Goal: Information Seeking & Learning: Check status

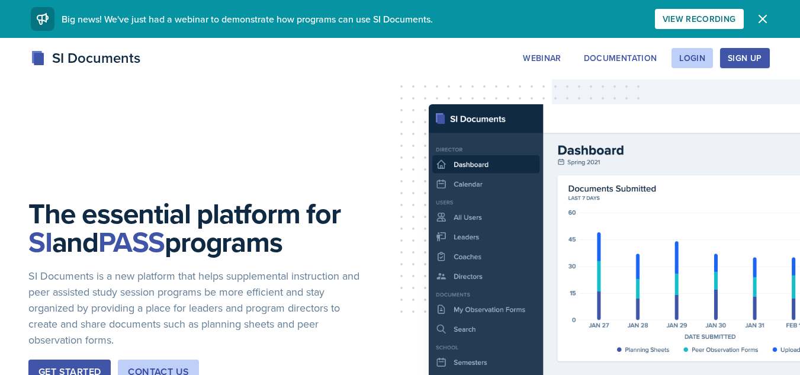
click at [696, 55] on div "Login" at bounding box center [692, 57] width 26 height 9
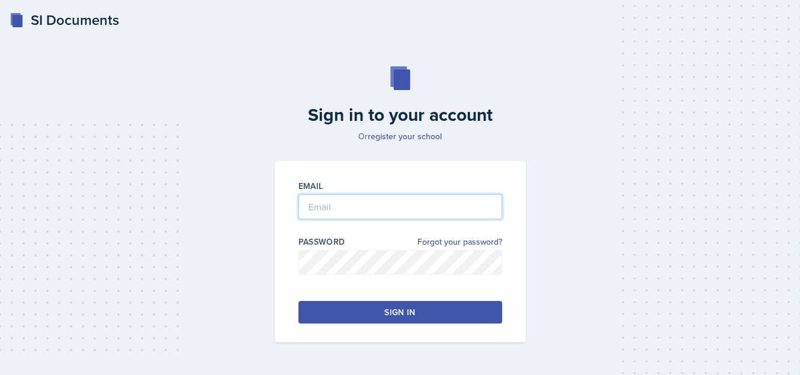
type input "[EMAIL_ADDRESS][DOMAIN_NAME]"
click at [343, 305] on button "Sign in" at bounding box center [400, 312] width 204 height 22
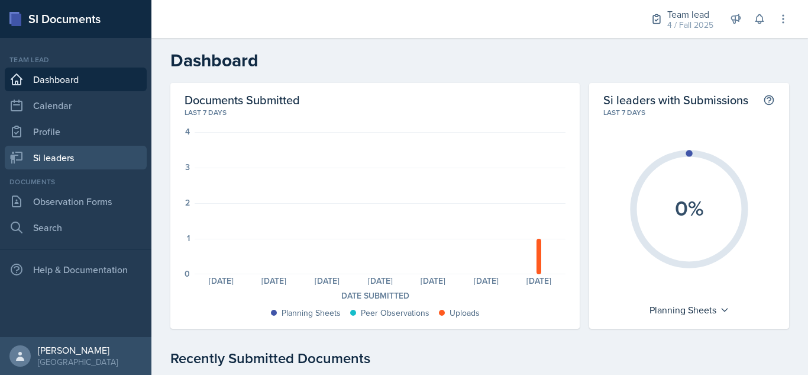
click at [47, 158] on link "Si leaders" at bounding box center [76, 158] width 142 height 24
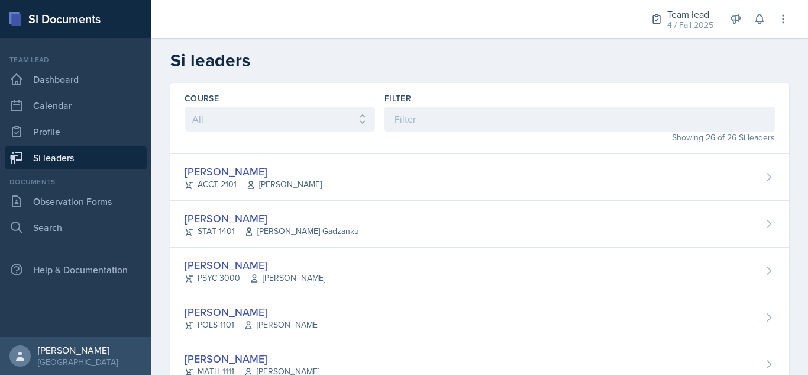
click at [292, 249] on div "[PERSON_NAME] PSYC 3000 [PERSON_NAME]" at bounding box center [479, 270] width 619 height 47
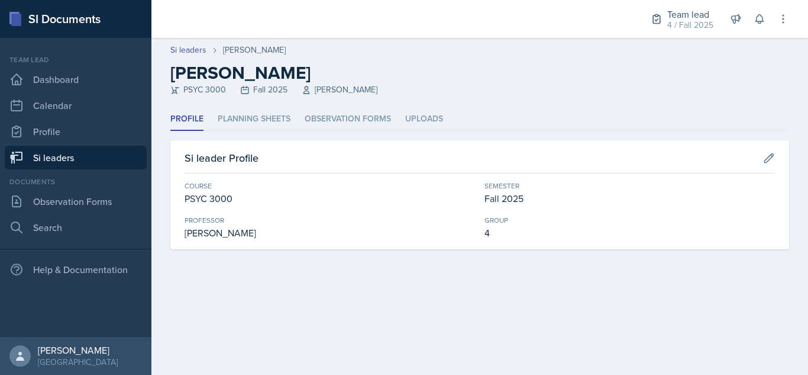
click at [252, 117] on li "Planning Sheets" at bounding box center [254, 119] width 73 height 23
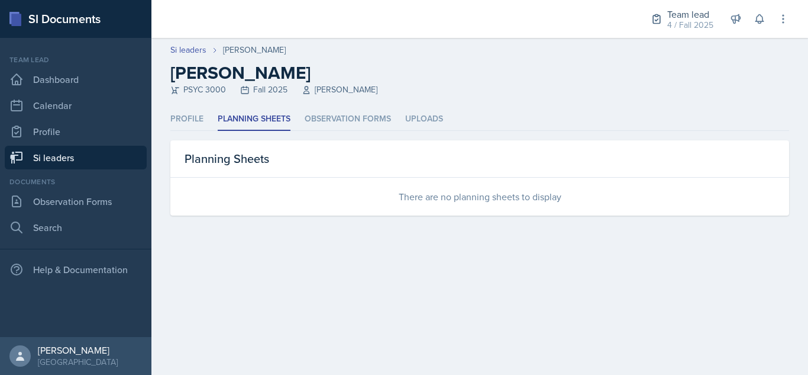
click at [369, 112] on li "Observation Forms" at bounding box center [348, 119] width 86 height 23
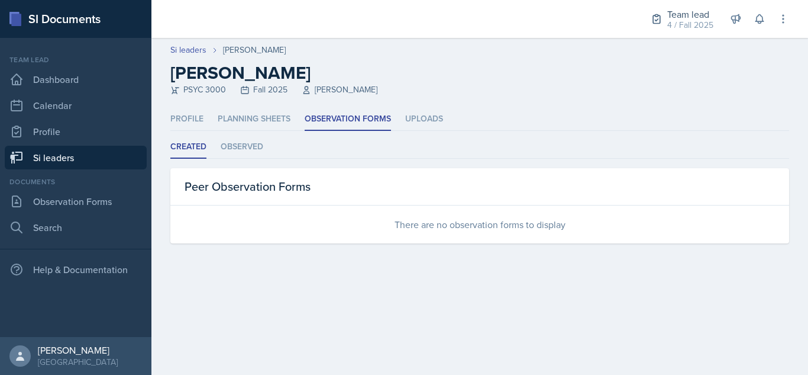
click at [245, 144] on li "Observed" at bounding box center [242, 147] width 43 height 23
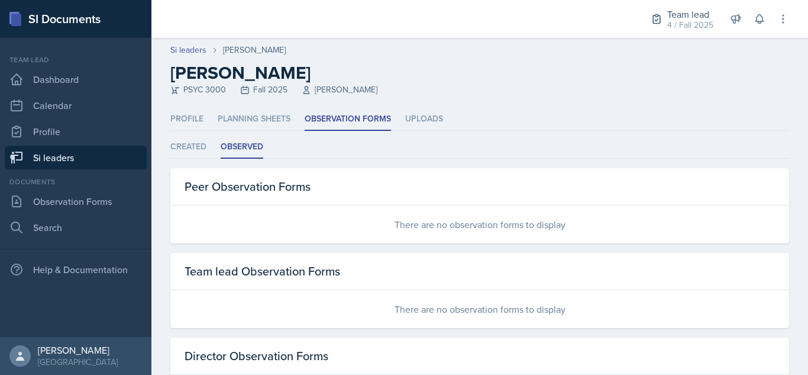
click at [256, 114] on li "Planning Sheets" at bounding box center [254, 119] width 73 height 23
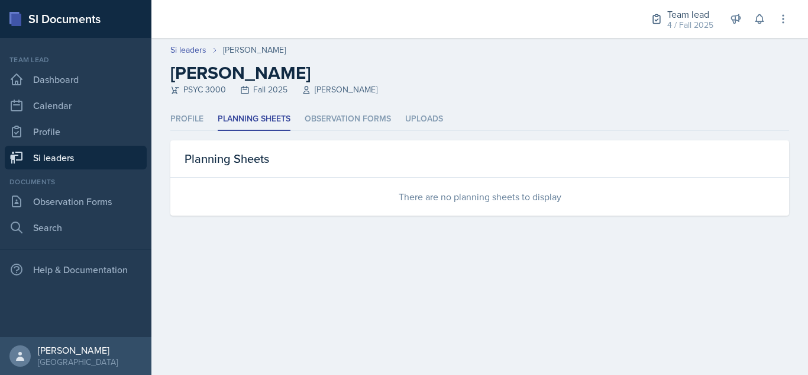
click at [682, 2] on div "Team lead 4 / Fall 2025 Team lead Ka-Chow Crew / Spring 2025 Team lead Yoshi / …" at bounding box center [711, 19] width 155 height 38
click at [684, 15] on div "Team lead" at bounding box center [691, 14] width 46 height 14
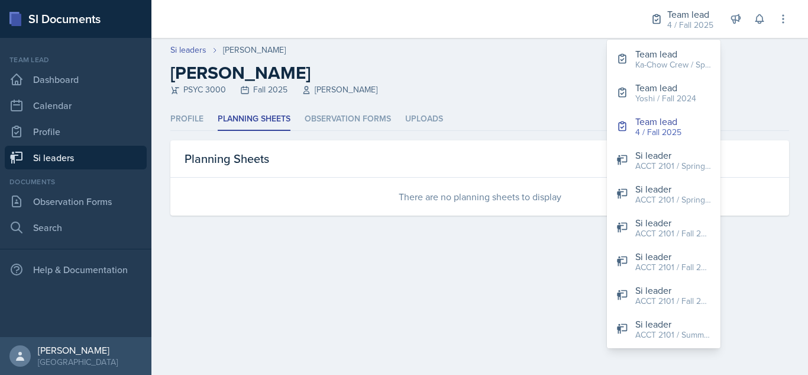
click at [684, 15] on div "Team lead" at bounding box center [691, 14] width 46 height 14
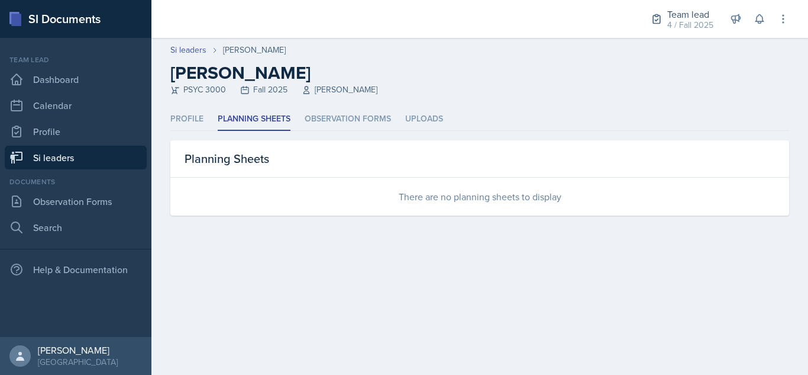
click at [686, 15] on div "Team lead" at bounding box center [691, 14] width 46 height 14
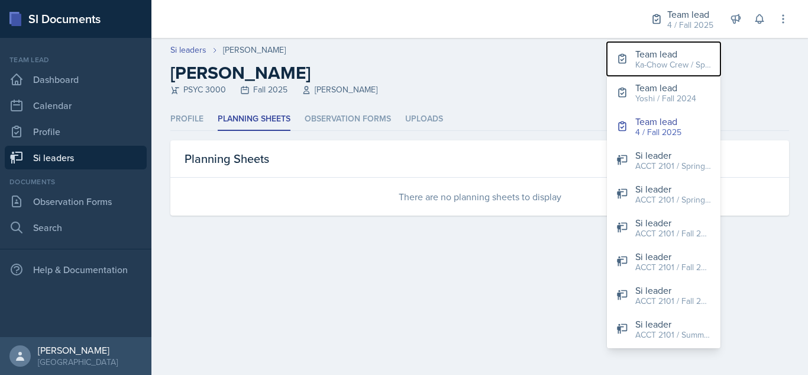
click at [676, 66] on div "Ka-Chow Crew / Spring 2025" at bounding box center [674, 65] width 76 height 12
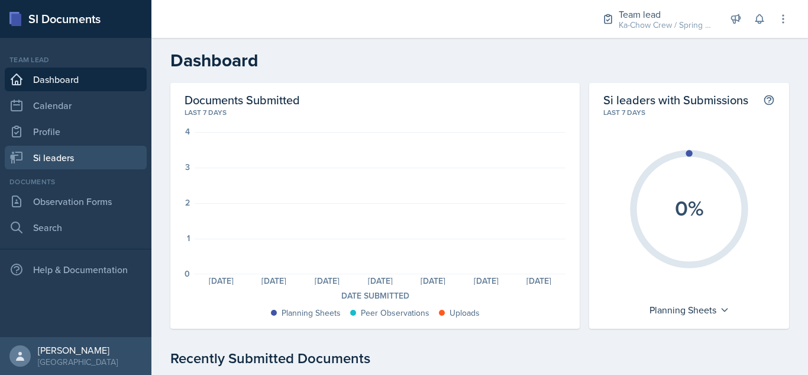
click at [80, 150] on link "Si leaders" at bounding box center [76, 158] width 142 height 24
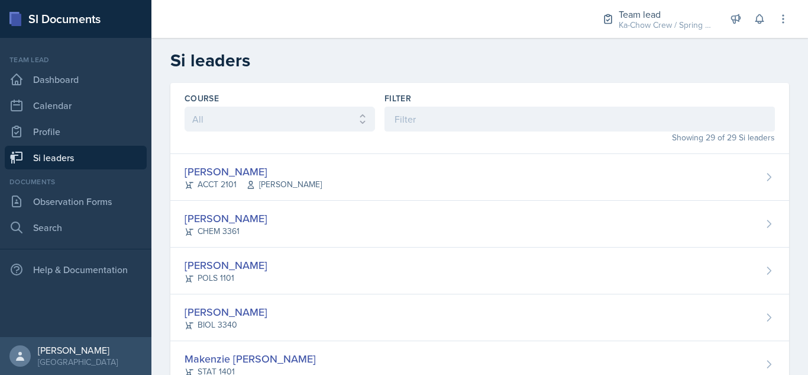
click at [308, 225] on div "[PERSON_NAME] CHEM 3361" at bounding box center [479, 224] width 619 height 47
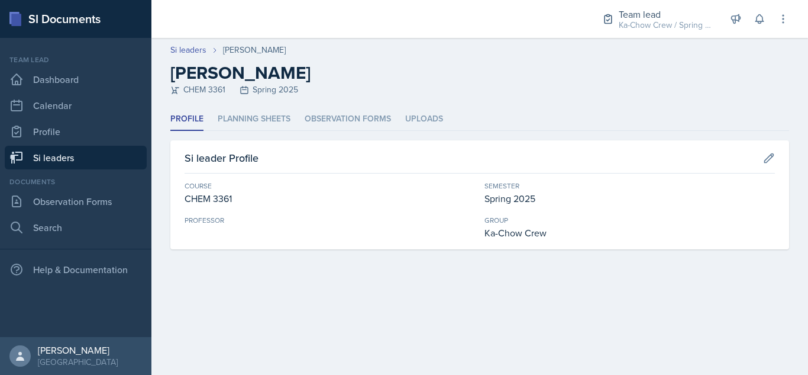
click at [252, 130] on li "Planning Sheets" at bounding box center [254, 119] width 73 height 23
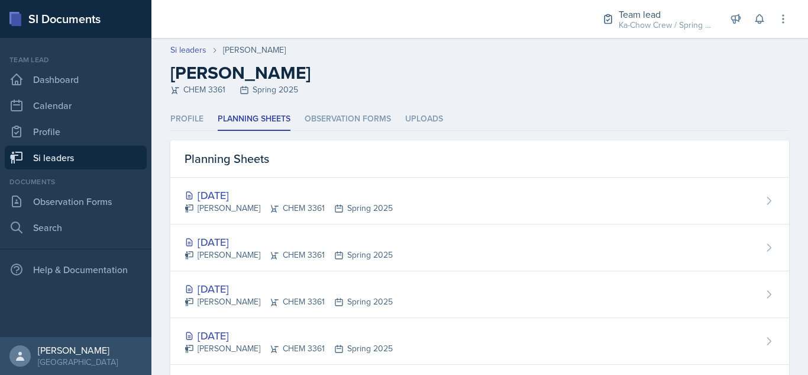
click at [276, 192] on div "[DATE]" at bounding box center [289, 195] width 208 height 16
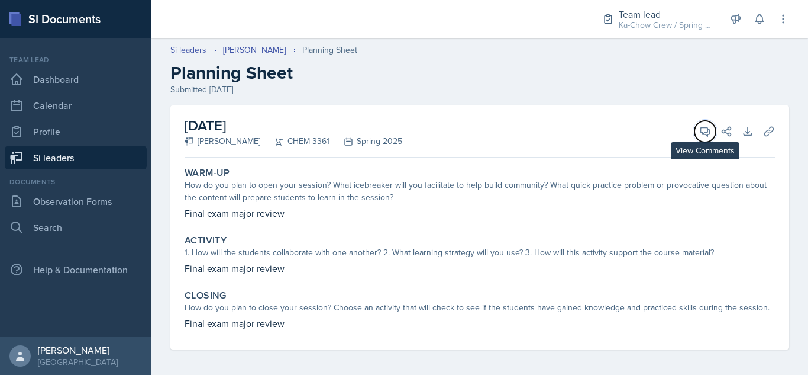
click at [695, 141] on button "View Comments" at bounding box center [705, 131] width 21 height 21
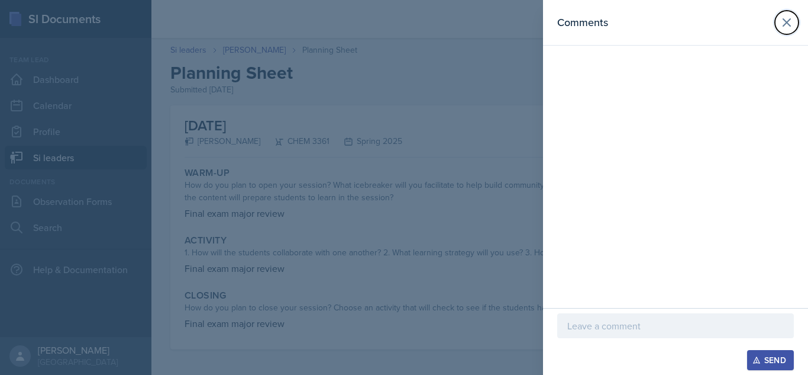
click at [791, 21] on icon at bounding box center [787, 22] width 14 height 14
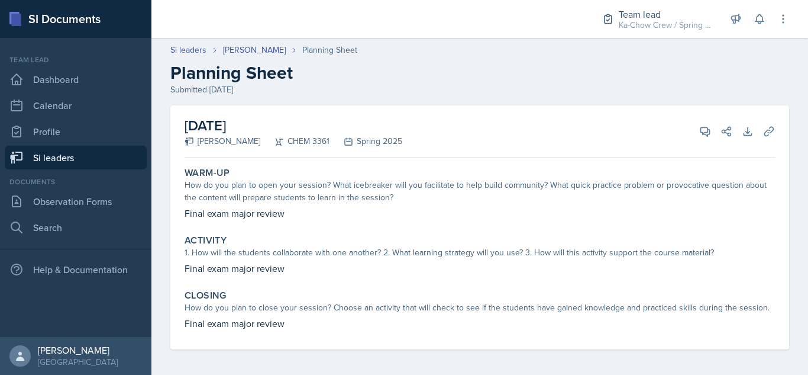
click at [243, 49] on link "[PERSON_NAME]" at bounding box center [254, 50] width 63 height 12
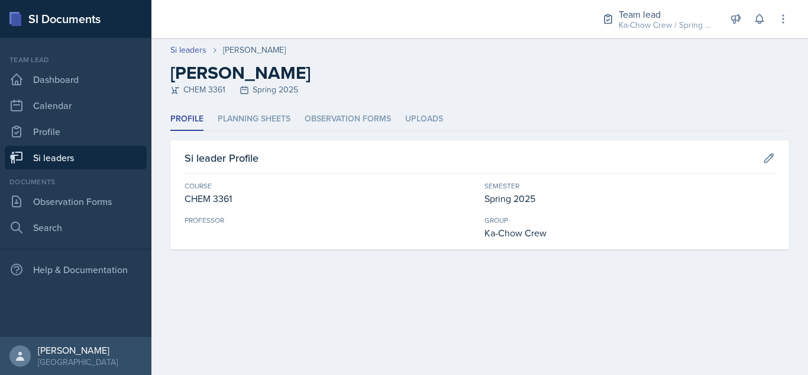
click at [188, 53] on link "Si leaders" at bounding box center [188, 50] width 36 height 12
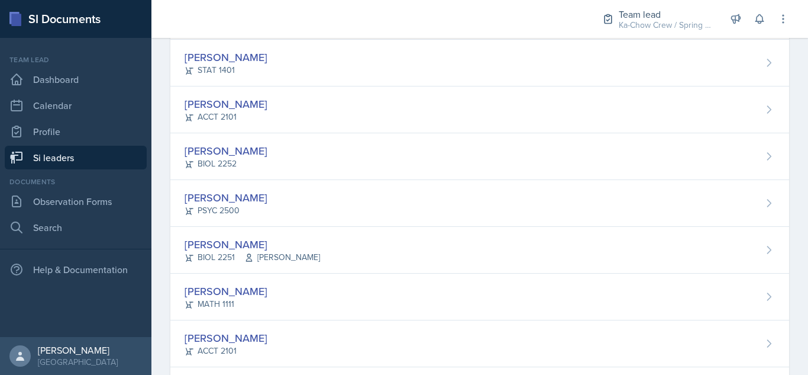
scroll to position [349, 0]
click at [240, 196] on div "[PERSON_NAME]" at bounding box center [226, 197] width 83 height 16
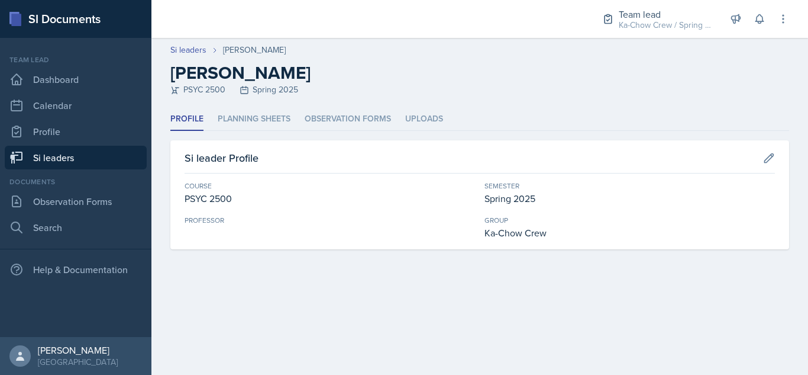
click at [267, 110] on li "Planning Sheets" at bounding box center [254, 119] width 73 height 23
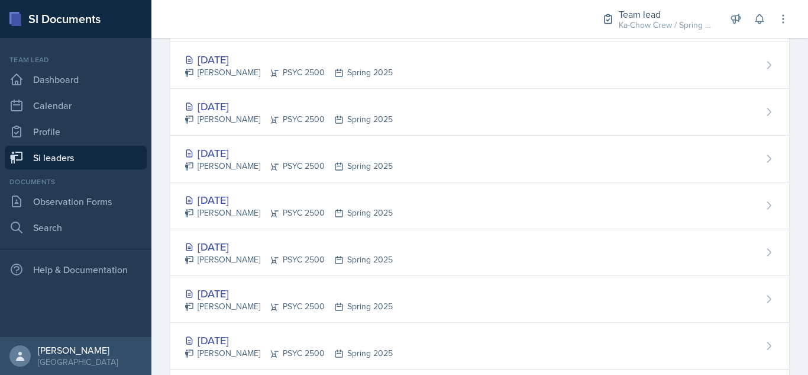
scroll to position [241, 0]
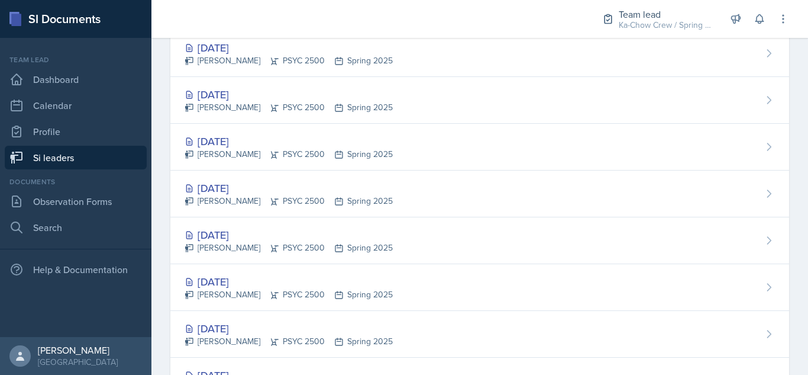
click at [321, 285] on div "[DATE]" at bounding box center [289, 281] width 208 height 16
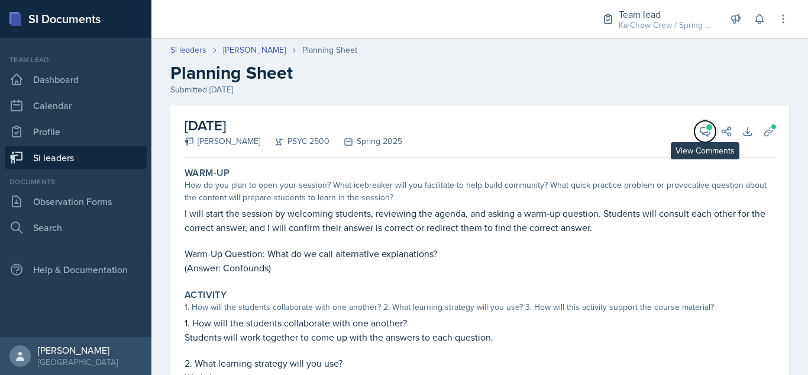
click at [707, 126] on span at bounding box center [710, 127] width 6 height 6
